Goal: Task Accomplishment & Management: Complete application form

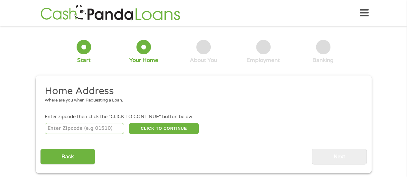
click at [99, 129] on input "number" at bounding box center [85, 128] width 80 height 11
type input "19901"
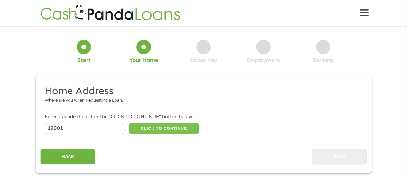
click at [154, 128] on button "CLICK TO CONTINUE" at bounding box center [164, 128] width 70 height 11
type input "19901"
type input "[GEOGRAPHIC_DATA]"
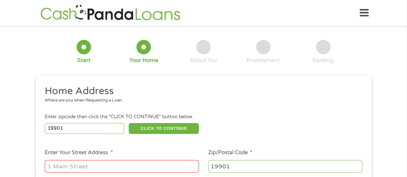
click at [138, 165] on input "Enter Your Street Address *" at bounding box center [122, 166] width 154 height 12
type input "[STREET_ADDRESS]"
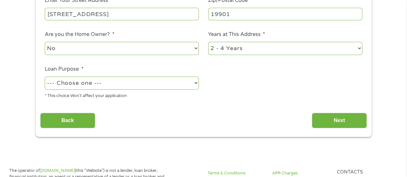
scroll to position [164, 0]
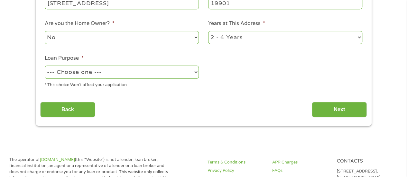
click at [153, 37] on select "No Yes" at bounding box center [122, 37] width 154 height 13
click at [135, 74] on select "--- Choose one --- Pay Bills Debt Consolidation Home Improvement Major Purchase…" at bounding box center [122, 72] width 154 height 13
select select "paybills"
click at [45, 66] on select "--- Choose one --- Pay Bills Debt Consolidation Home Improvement Major Purchase…" at bounding box center [122, 72] width 154 height 13
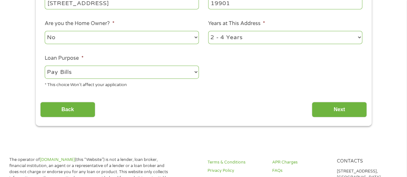
click at [265, 39] on select "1 Year or less 1 - 2 Years 2 - 4 Years Over 4 Years" at bounding box center [285, 37] width 154 height 13
select select "60months"
click at [208, 31] on select "1 Year or less 1 - 2 Years 2 - 4 Years Over 4 Years" at bounding box center [285, 37] width 154 height 13
click at [330, 110] on input "Next" at bounding box center [339, 110] width 55 height 16
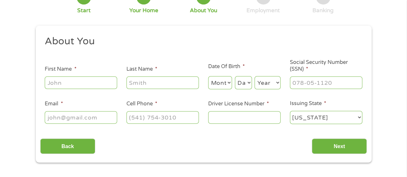
scroll to position [0, 0]
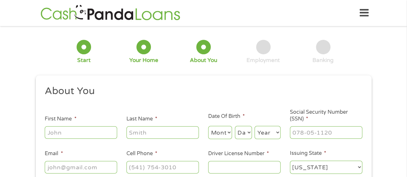
click at [90, 132] on input "First Name *" at bounding box center [81, 133] width 72 height 12
type input "[PERSON_NAME]"
click at [217, 134] on select "Month 1 2 3 4 5 6 7 8 9 10 11 12" at bounding box center [220, 132] width 24 height 13
select select "2"
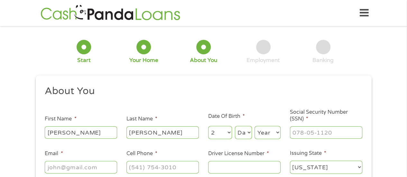
click at [208, 127] on select "Month 1 2 3 4 5 6 7 8 9 10 11 12" at bounding box center [220, 132] width 24 height 13
click at [247, 131] on select "Day 1 2 3 4 5 6 7 8 9 10 11 12 13 14 15 16 17 18 19 20 21 22 23 24 25 26 27 28 …" at bounding box center [243, 132] width 17 height 13
select select "26"
click at [235, 127] on select "Day 1 2 3 4 5 6 7 8 9 10 11 12 13 14 15 16 17 18 19 20 21 22 23 24 25 26 27 28 …" at bounding box center [243, 132] width 17 height 13
click at [263, 130] on select "Year [DATE] 2006 2005 2004 2003 2002 2001 2000 1999 1998 1997 1996 1995 1994 19…" at bounding box center [268, 132] width 26 height 13
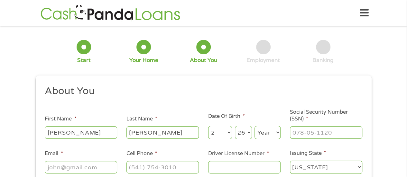
select select "1976"
click at [255, 127] on select "Year [DATE] 2006 2005 2004 2003 2002 2001 2000 1999 1998 1997 1996 1995 1994 19…" at bounding box center [268, 132] width 26 height 13
click at [307, 132] on input "___-__-____" at bounding box center [326, 133] width 72 height 12
type input "139-68-4757"
click at [100, 166] on input "Email *" at bounding box center [81, 167] width 72 height 12
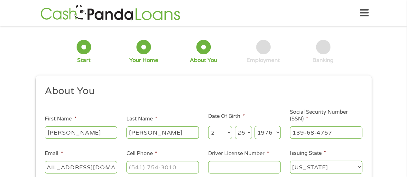
scroll to position [0, 20]
type input "[EMAIL_ADDRESS][DOMAIN_NAME]"
click at [169, 165] on input "(___) ___-____" at bounding box center [163, 167] width 72 height 12
type input "[PHONE_NUMBER]"
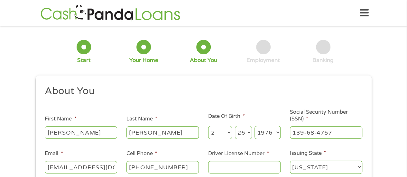
click at [234, 165] on input "Driver License Number *" at bounding box center [244, 167] width 72 height 12
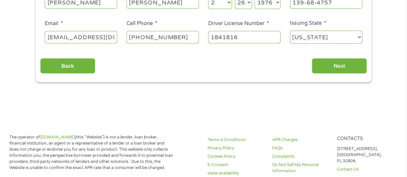
scroll to position [135, 0]
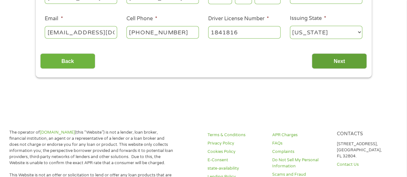
type input "1841816"
click at [339, 62] on input "Next" at bounding box center [339, 61] width 55 height 16
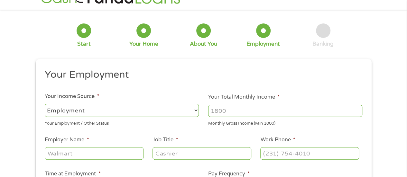
scroll to position [0, 0]
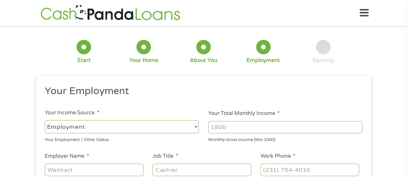
click at [282, 126] on input "Your Total Monthly Income *" at bounding box center [285, 127] width 154 height 12
type input "2600"
click at [196, 129] on select "--- Choose one --- Employment [DEMOGRAPHIC_DATA] Benefits" at bounding box center [122, 126] width 154 height 13
select select "selfEmployed"
click at [45, 120] on select "--- Choose one --- Employment [DEMOGRAPHIC_DATA] Benefits" at bounding box center [122, 126] width 154 height 13
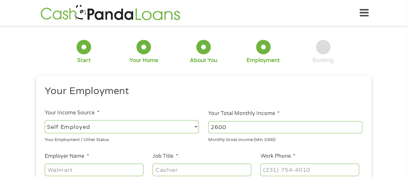
click at [121, 172] on input "Employer Name *" at bounding box center [94, 170] width 99 height 12
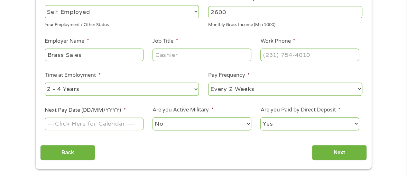
scroll to position [111, 0]
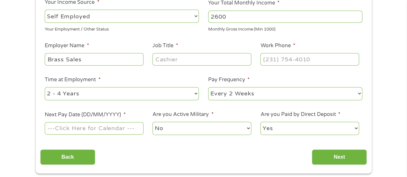
type input "Brass Sales"
click at [207, 59] on input "Job Title *" at bounding box center [202, 59] width 99 height 12
type input "Sales"
drag, startPoint x: 88, startPoint y: 57, endPoint x: 24, endPoint y: 63, distance: 63.8
click at [24, 63] on div "1 Start 2 Your Home 3 About You 4 Employment 5 Banking 6 This field is hidden w…" at bounding box center [203, 47] width 407 height 254
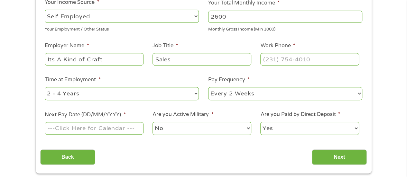
type input "Its A Kind of Craft"
click at [109, 97] on select "--- Choose one --- 1 Year or less 1 - 2 Years 2 - 4 Years Over 4 Years" at bounding box center [122, 93] width 154 height 13
click at [276, 63] on input "(___) ___-____" at bounding box center [310, 59] width 99 height 12
type input "[PHONE_NUMBER]"
click at [88, 91] on select "--- Choose one --- 1 Year or less 1 - 2 Years 2 - 4 Years Over 4 Years" at bounding box center [122, 93] width 154 height 13
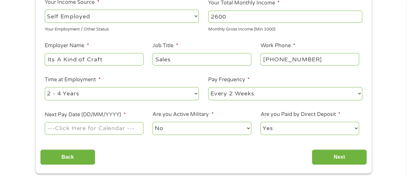
click at [88, 91] on select "--- Choose one --- 1 Year or less 1 - 2 Years 2 - 4 Years Over 4 Years" at bounding box center [122, 93] width 154 height 13
click at [108, 127] on input "Next Pay Date (DD/MM/YYYY) *" at bounding box center [94, 128] width 99 height 12
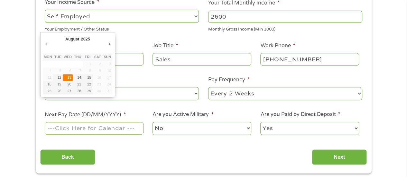
type input "[DATE]"
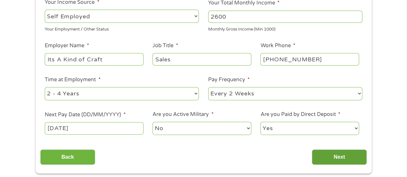
click at [320, 156] on input "Next" at bounding box center [339, 158] width 55 height 16
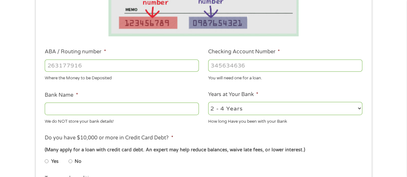
scroll to position [173, 0]
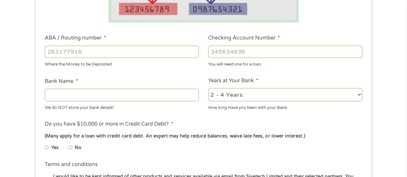
click at [122, 50] on input "ABA / Routing number *" at bounding box center [122, 52] width 154 height 12
type input "031207607"
type input "PNC BANK [US_STATE]"
type input "031207607"
type input "8055561151"
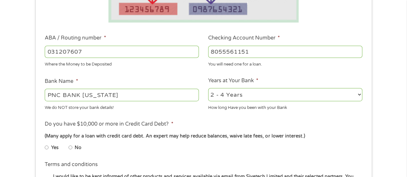
click at [226, 94] on select "2 - 4 Years 6 - 12 Months 1 - 2 Years Over 4 Years" at bounding box center [285, 94] width 154 height 13
select select "60months"
click at [208, 89] on select "2 - 4 Years 6 - 12 Months 1 - 2 Years Over 4 Years" at bounding box center [285, 94] width 154 height 13
click at [70, 148] on input "No" at bounding box center [71, 148] width 4 height 10
radio input "true"
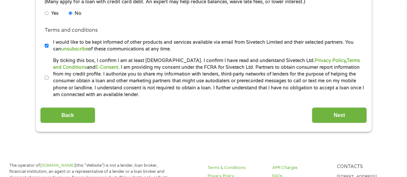
scroll to position [316, 0]
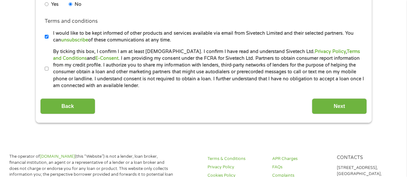
click at [47, 67] on input "By ticking this box, I confirm I am at least [DEMOGRAPHIC_DATA]. I confirm I ha…" at bounding box center [47, 69] width 4 height 10
checkbox input "true"
click at [345, 102] on input "Next" at bounding box center [339, 107] width 55 height 16
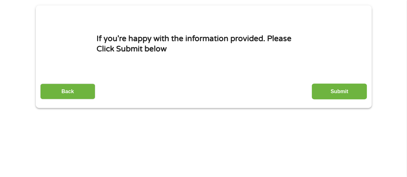
scroll to position [61, 0]
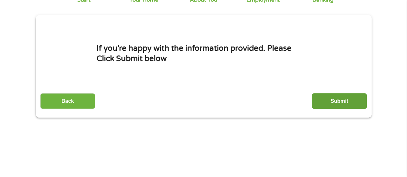
click at [330, 98] on input "Submit" at bounding box center [339, 101] width 55 height 16
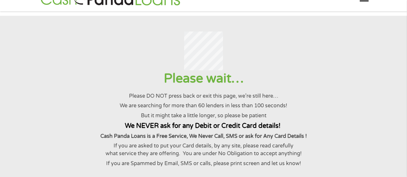
scroll to position [0, 0]
